Goal: Task Accomplishment & Management: Manage account settings

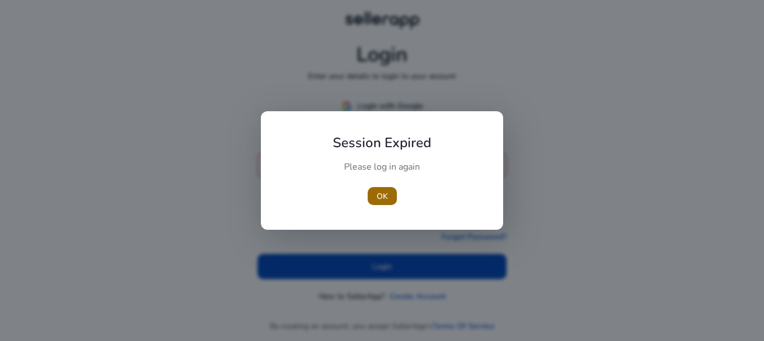
click at [387, 199] on span "OK" at bounding box center [382, 197] width 11 height 12
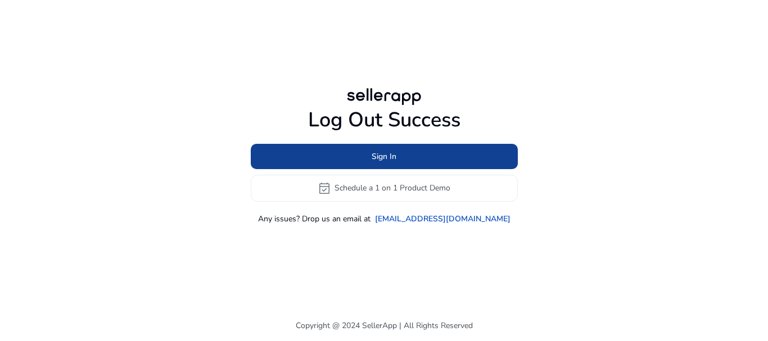
click at [354, 159] on span at bounding box center [384, 156] width 267 height 27
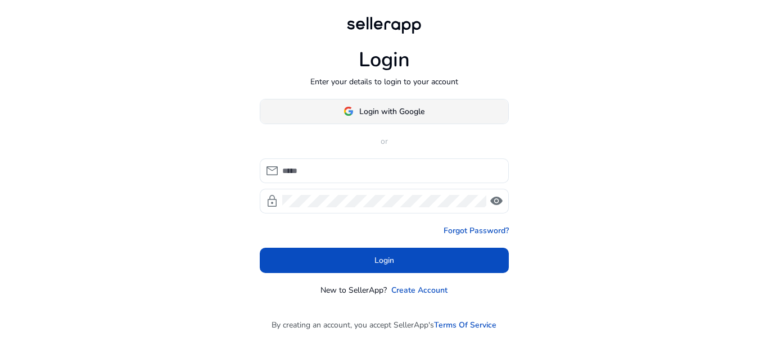
click at [360, 110] on span "Login with Google" at bounding box center [391, 112] width 65 height 12
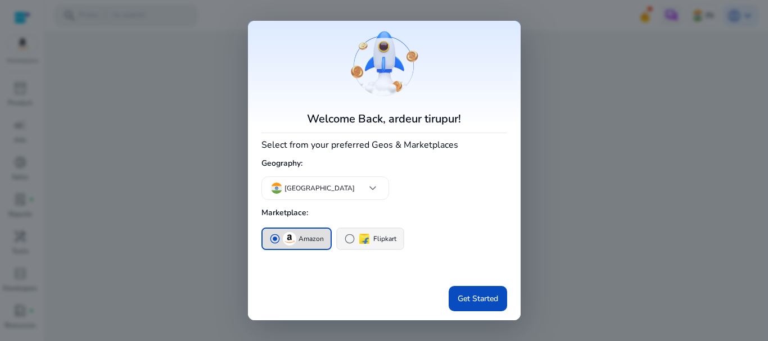
click at [360, 242] on img "button" at bounding box center [363, 238] width 13 height 13
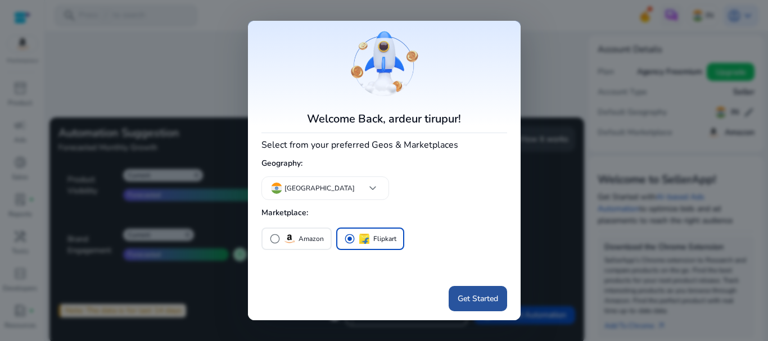
click at [483, 300] on span "Get Started" at bounding box center [478, 299] width 40 height 12
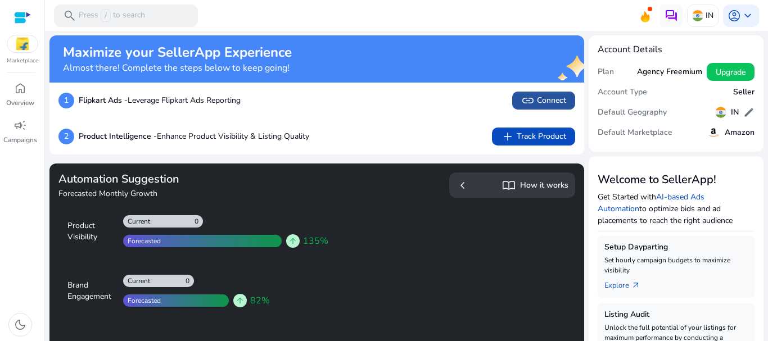
click at [542, 102] on span "link Connect" at bounding box center [543, 100] width 45 height 13
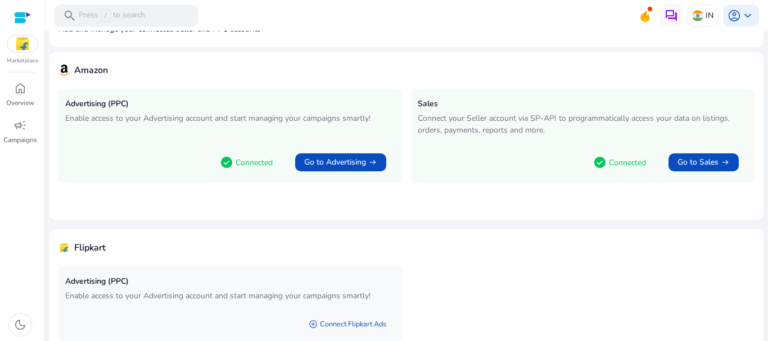
scroll to position [113, 0]
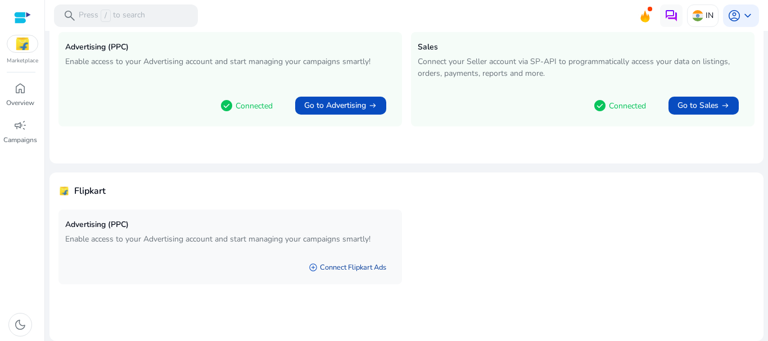
click at [351, 270] on link "add_circle Connect Flipkart Ads" at bounding box center [348, 267] width 96 height 20
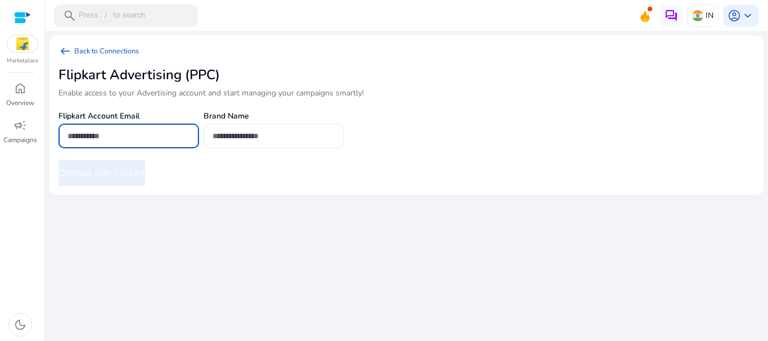
click at [116, 136] on input "email" at bounding box center [128, 136] width 123 height 12
type input "**********"
click at [236, 137] on input "text" at bounding box center [273, 136] width 123 height 12
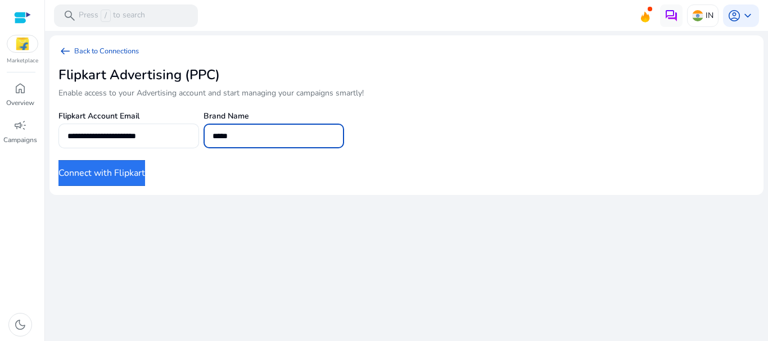
type input "*****"
click at [224, 179] on div "Connect with Flipkart" at bounding box center [290, 173] width 464 height 26
click at [128, 175] on button "Connect with Flipkart" at bounding box center [101, 173] width 87 height 26
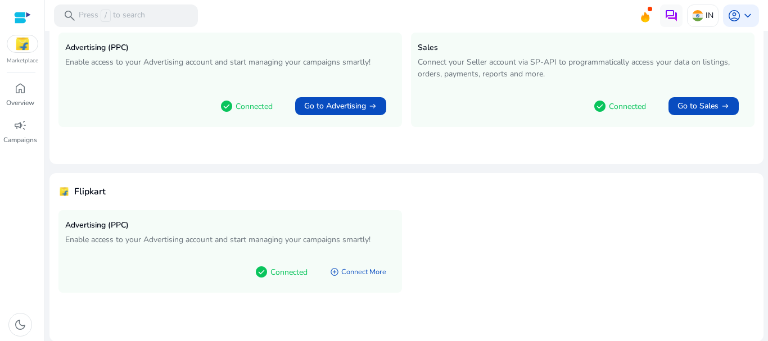
scroll to position [113, 0]
click at [19, 99] on p "Overview" at bounding box center [20, 103] width 28 height 10
click at [291, 269] on p "Connected" at bounding box center [288, 272] width 37 height 12
click at [366, 273] on link "add_circle Connect More" at bounding box center [358, 271] width 74 height 20
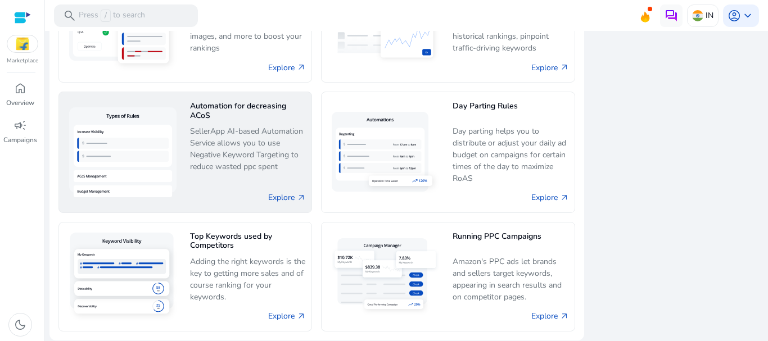
scroll to position [959, 0]
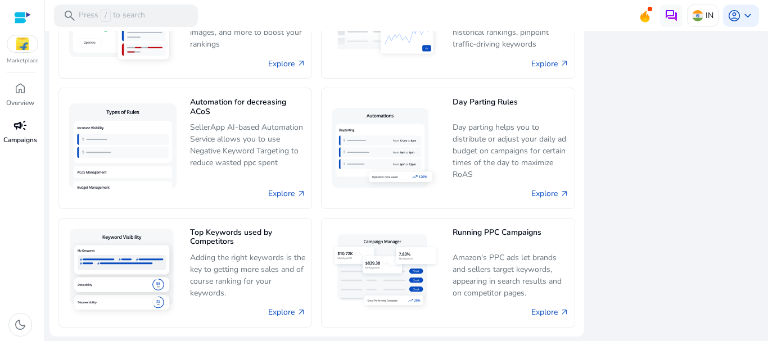
click at [26, 138] on p "Campaigns" at bounding box center [20, 140] width 34 height 10
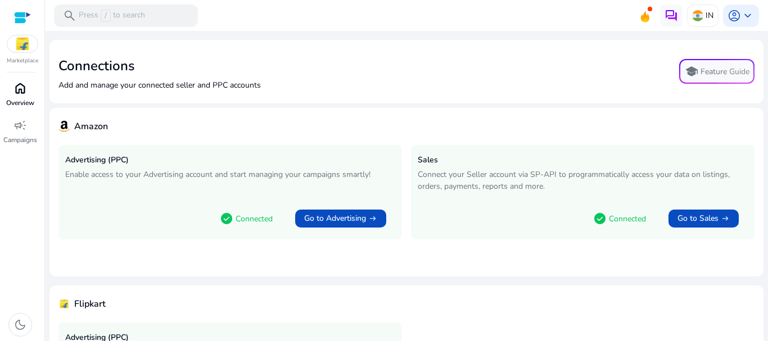
click at [19, 89] on span "home" at bounding box center [19, 87] width 13 height 13
click at [28, 43] on img at bounding box center [22, 43] width 30 height 17
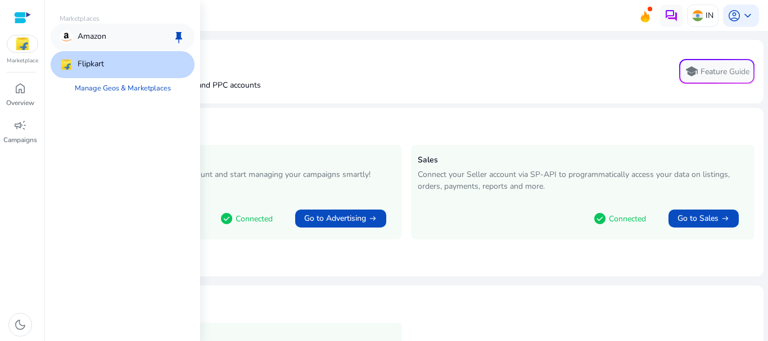
click at [96, 36] on p "Amazon" at bounding box center [92, 36] width 29 height 13
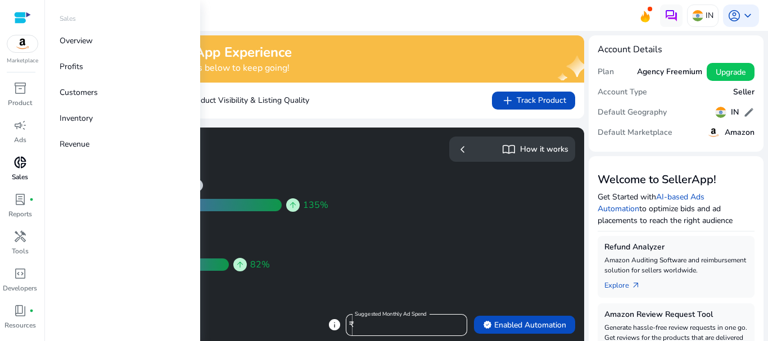
click at [26, 173] on p "Sales" at bounding box center [20, 177] width 16 height 10
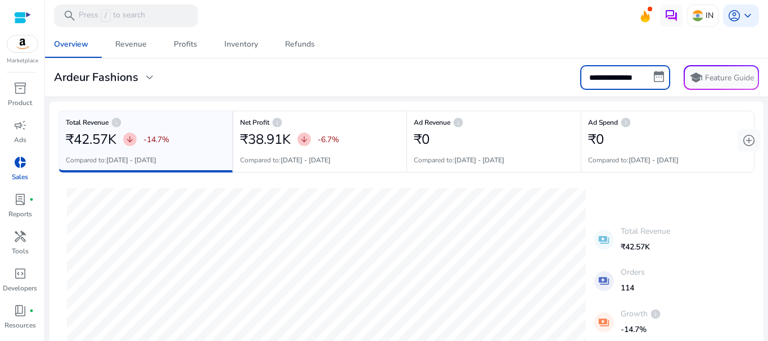
click at [612, 79] on input "**********" at bounding box center [625, 77] width 90 height 25
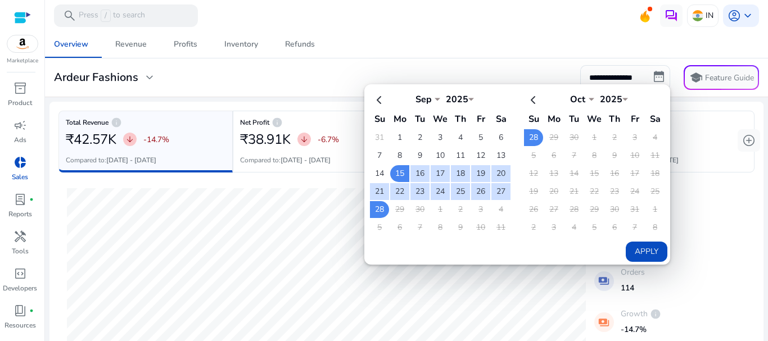
click at [418, 43] on div "Overview Revenue Profits Inventory Refunds" at bounding box center [406, 44] width 732 height 27
